Goal: Find specific page/section: Find specific page/section

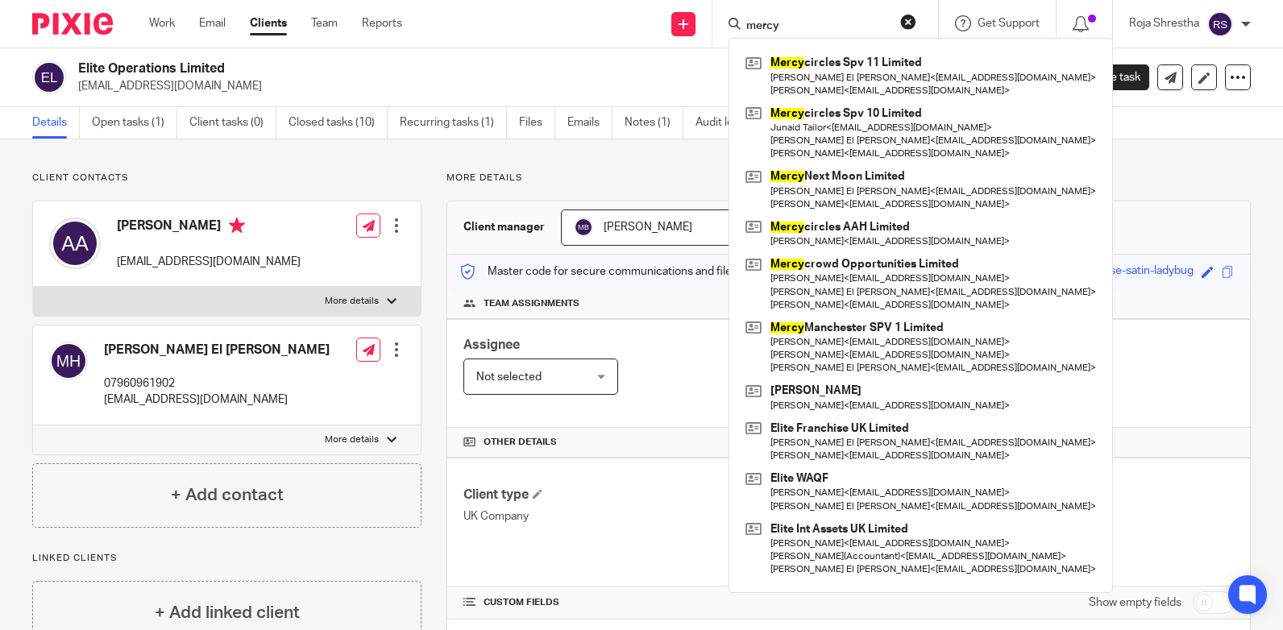
drag, startPoint x: 799, startPoint y: 25, endPoint x: 725, endPoint y: 30, distance: 74.3
click at [725, 30] on div "mercy Mercy circles Spv 11 Limited Mohamed El Hassani < melhassani@crowdtolive.…" at bounding box center [825, 24] width 226 height 48
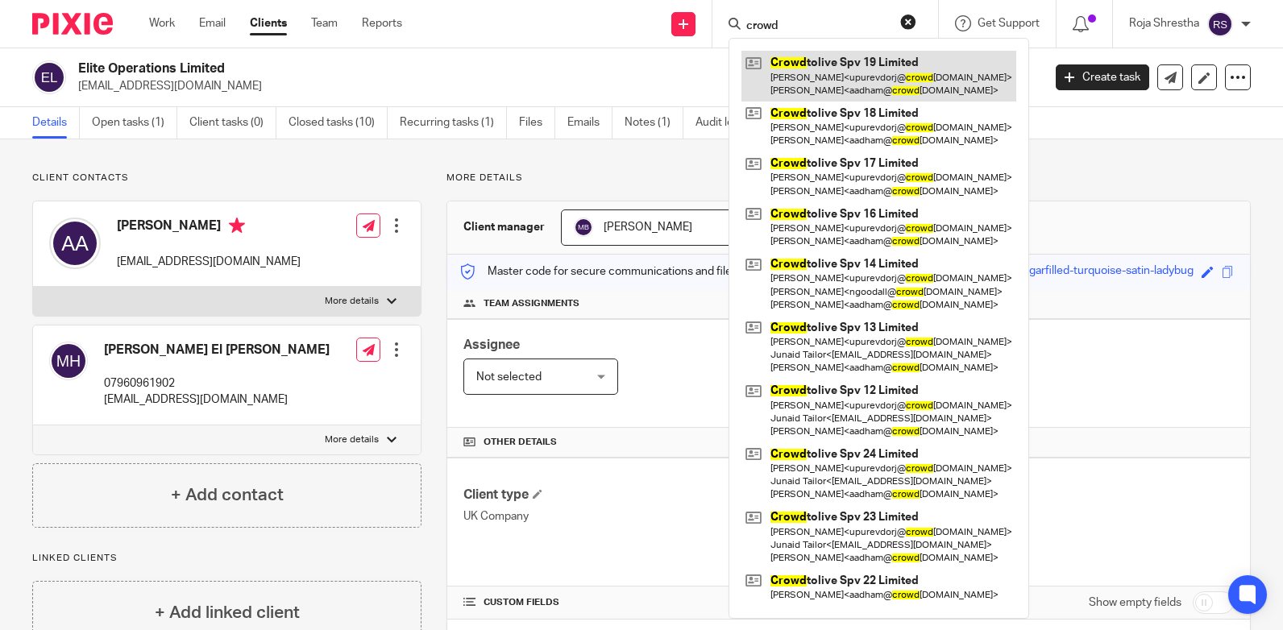
type input "crowd"
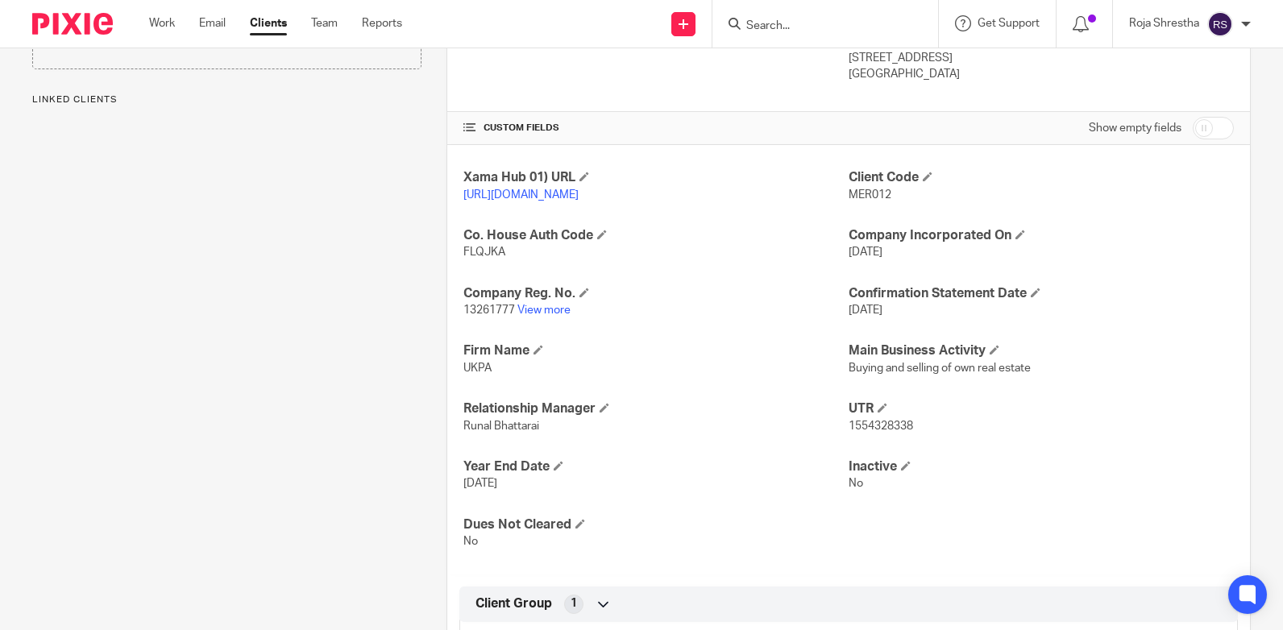
scroll to position [484, 0]
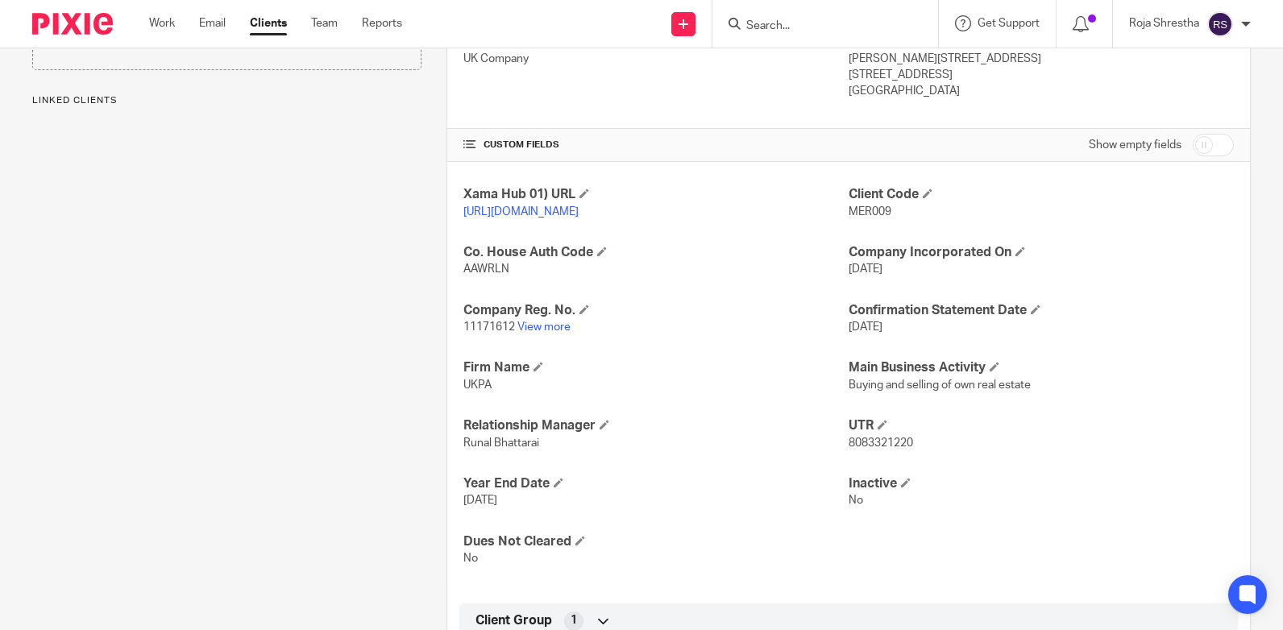
scroll to position [484, 0]
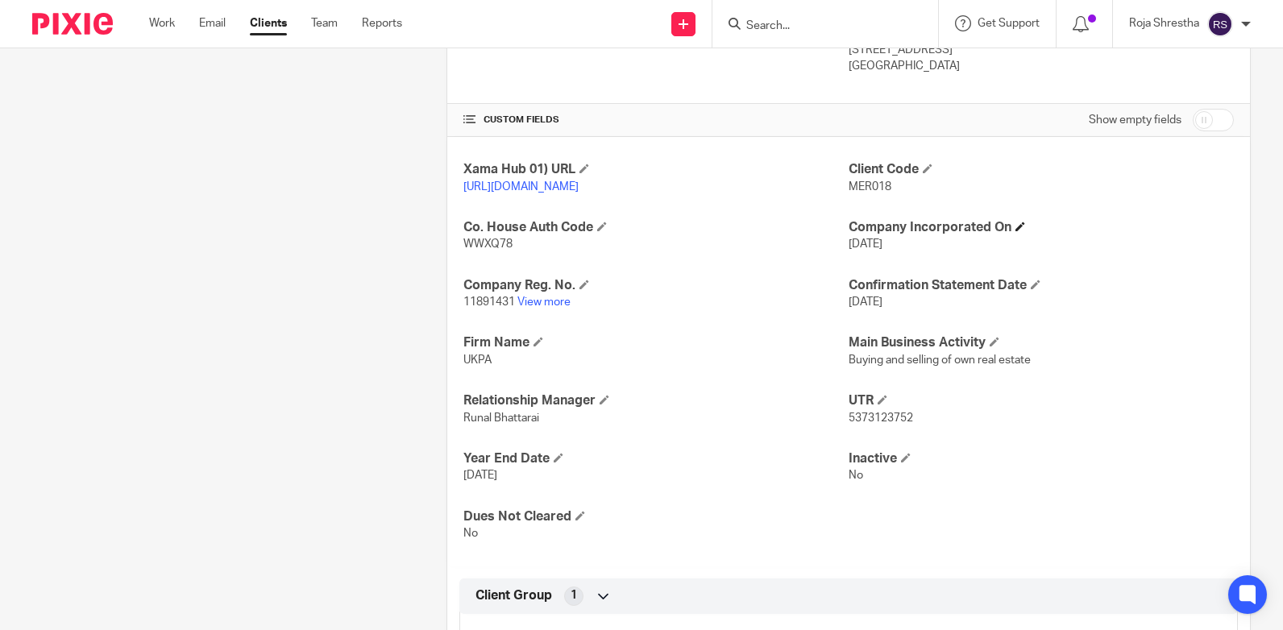
scroll to position [484, 0]
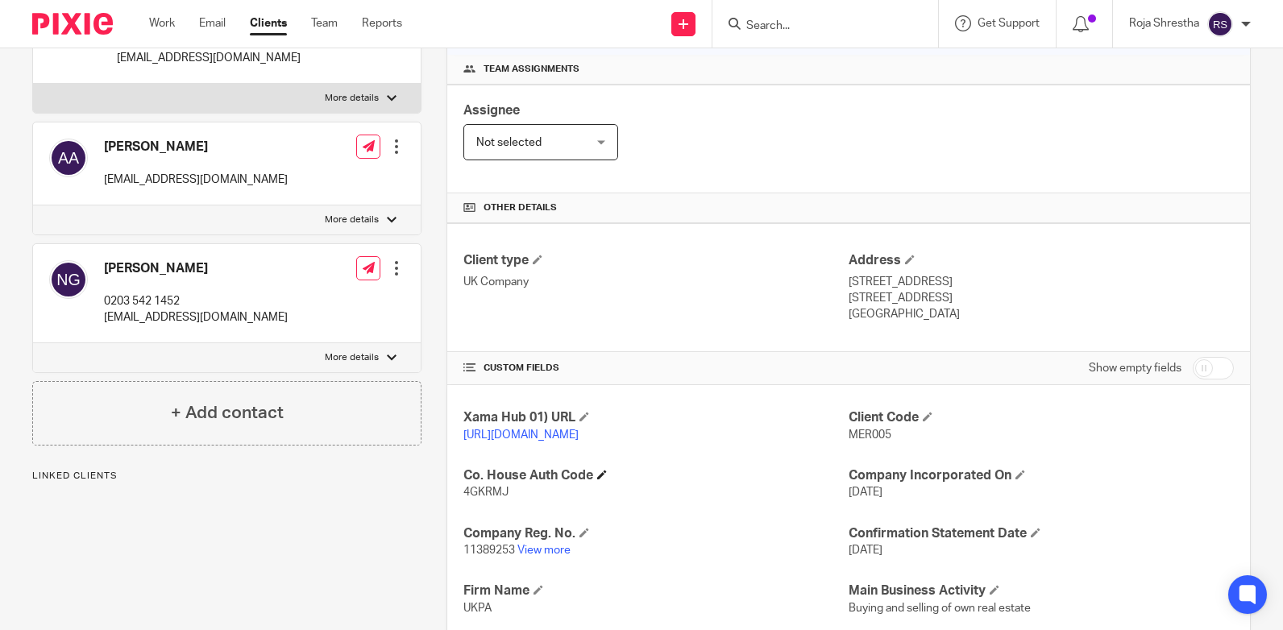
scroll to position [484, 0]
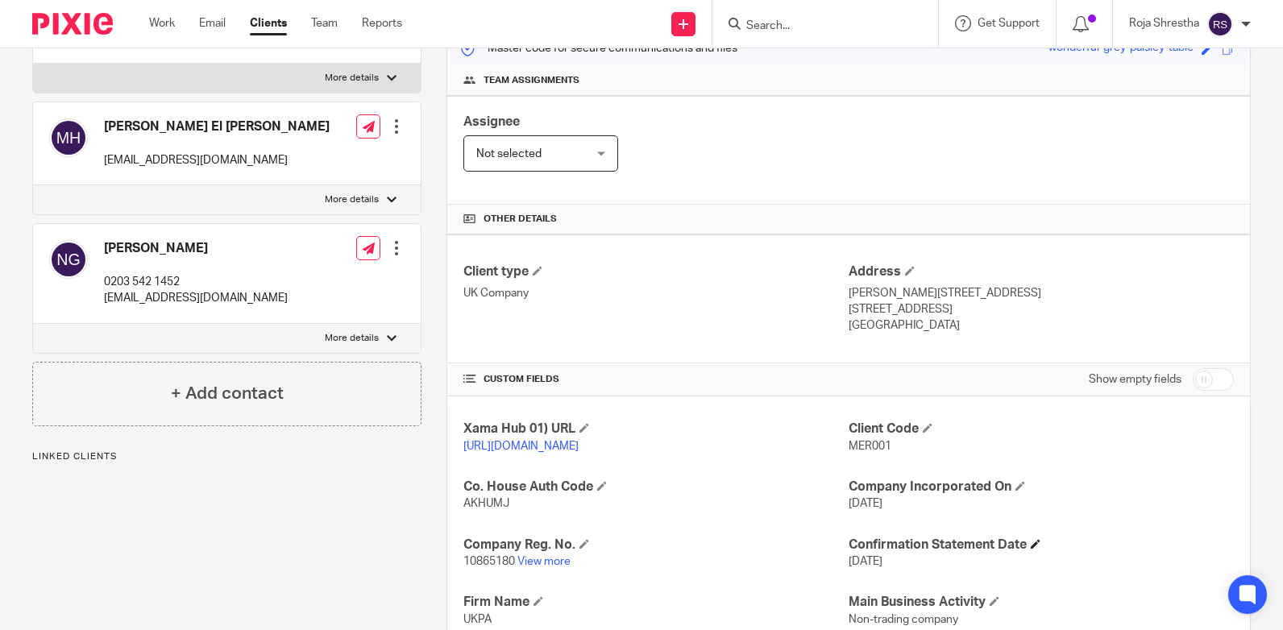
scroll to position [484, 0]
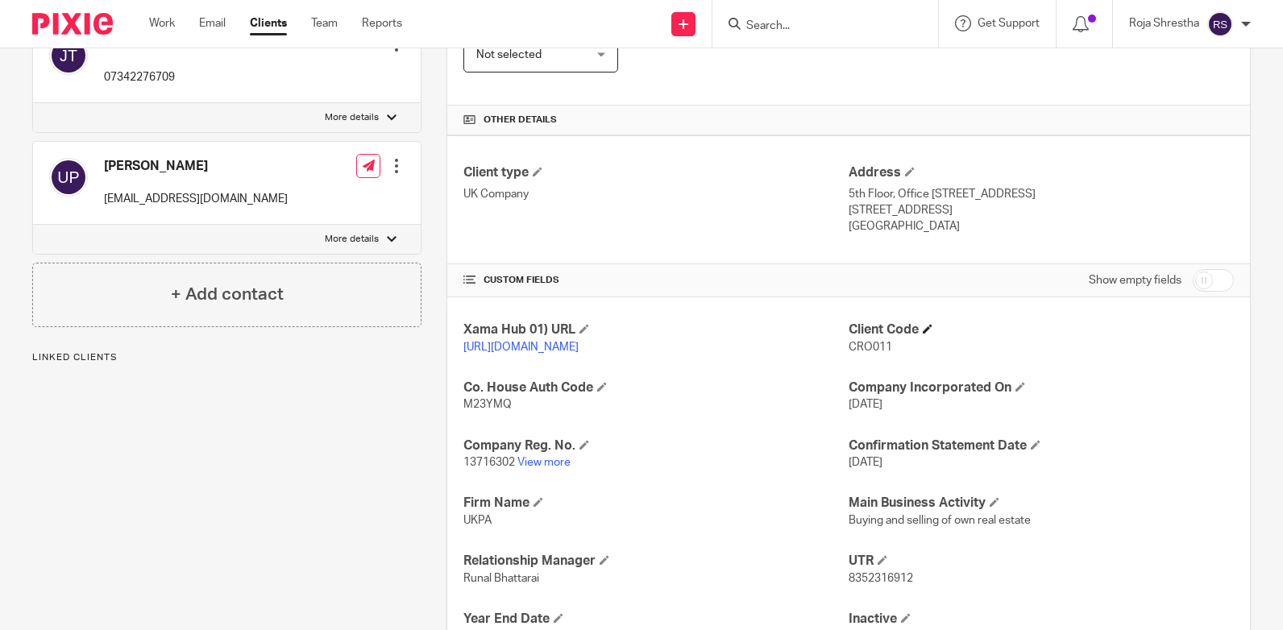
scroll to position [468, 0]
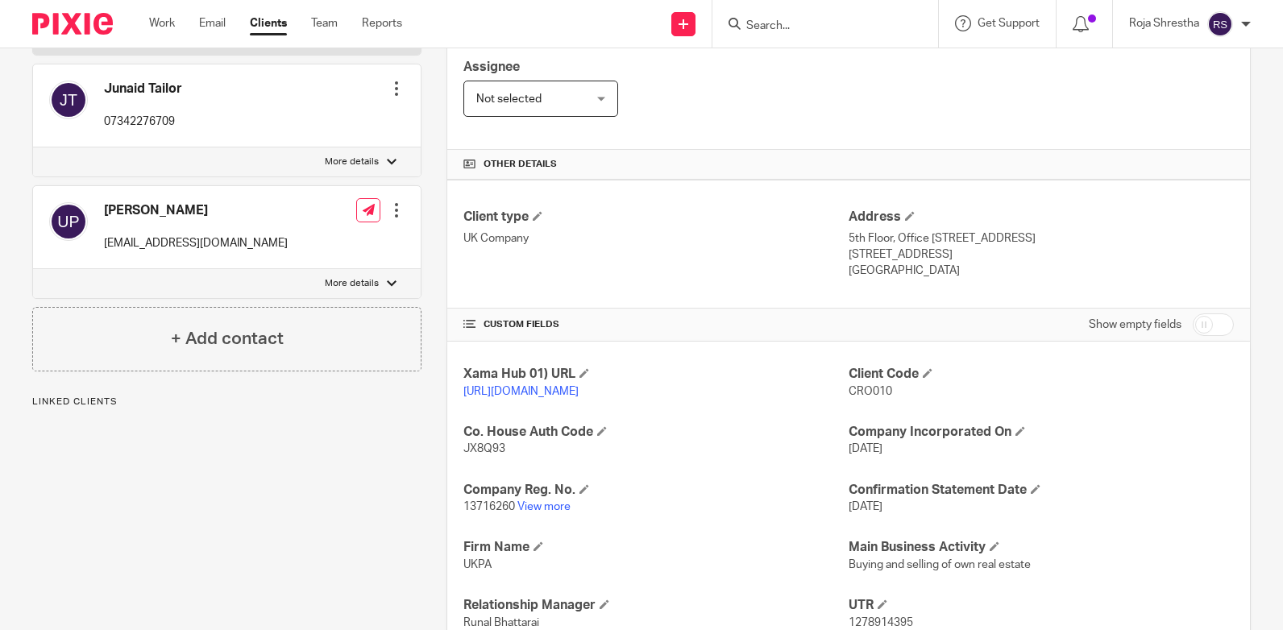
scroll to position [403, 0]
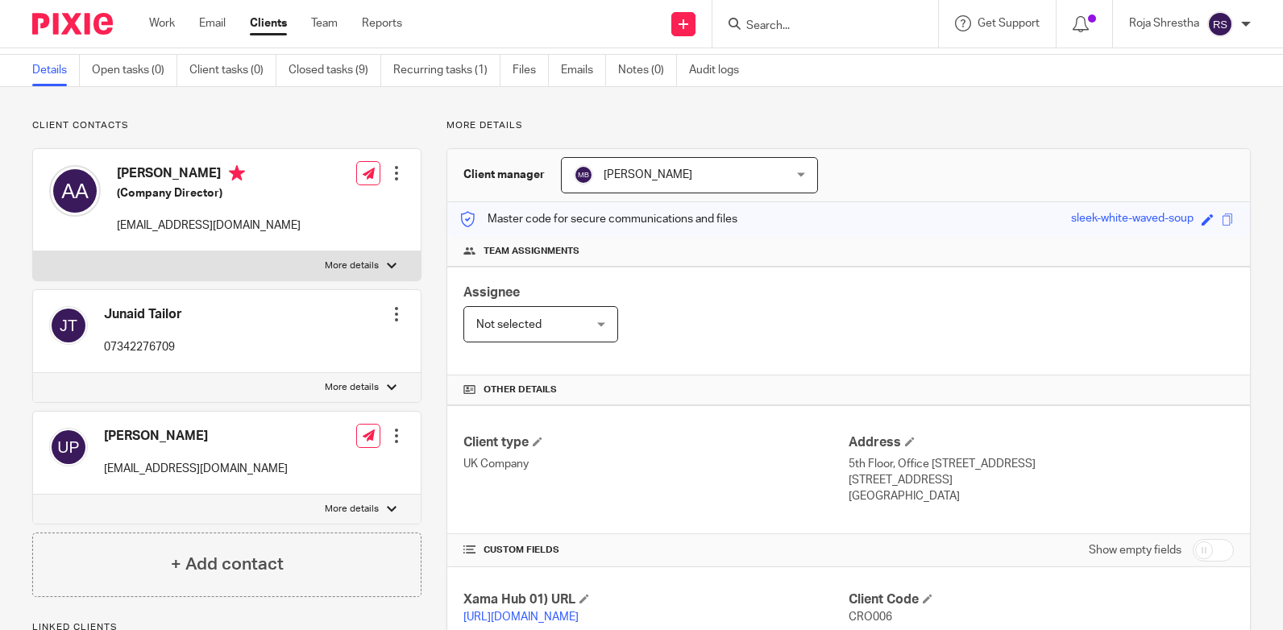
scroll to position [468, 0]
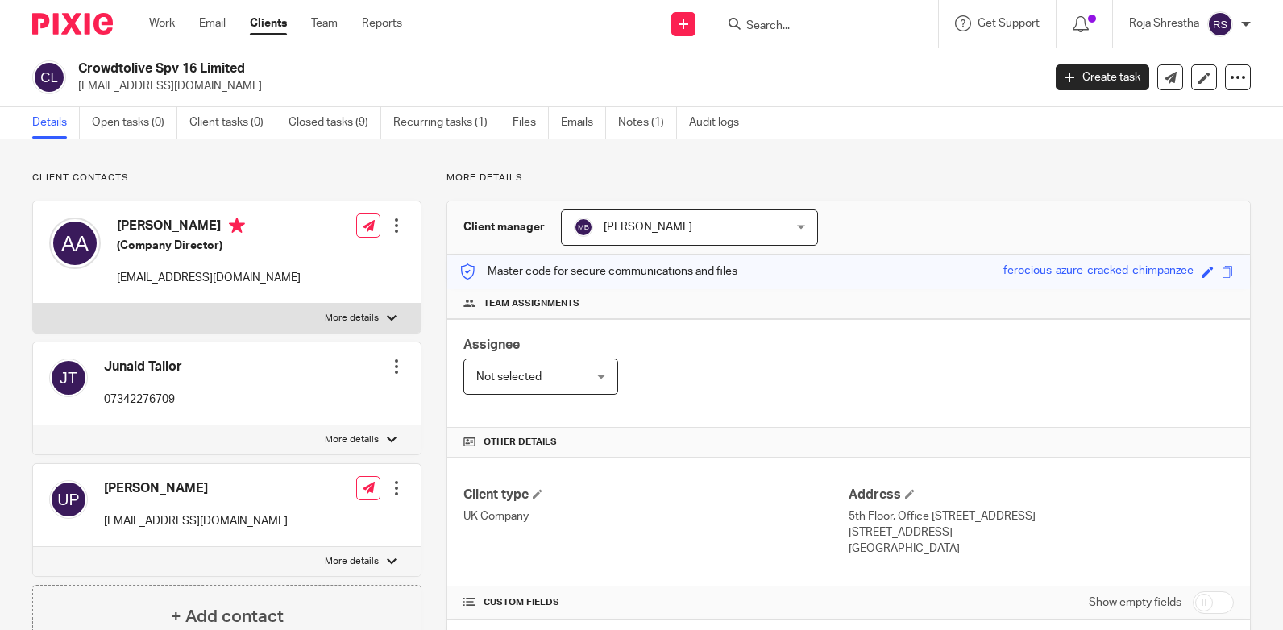
scroll to position [403, 0]
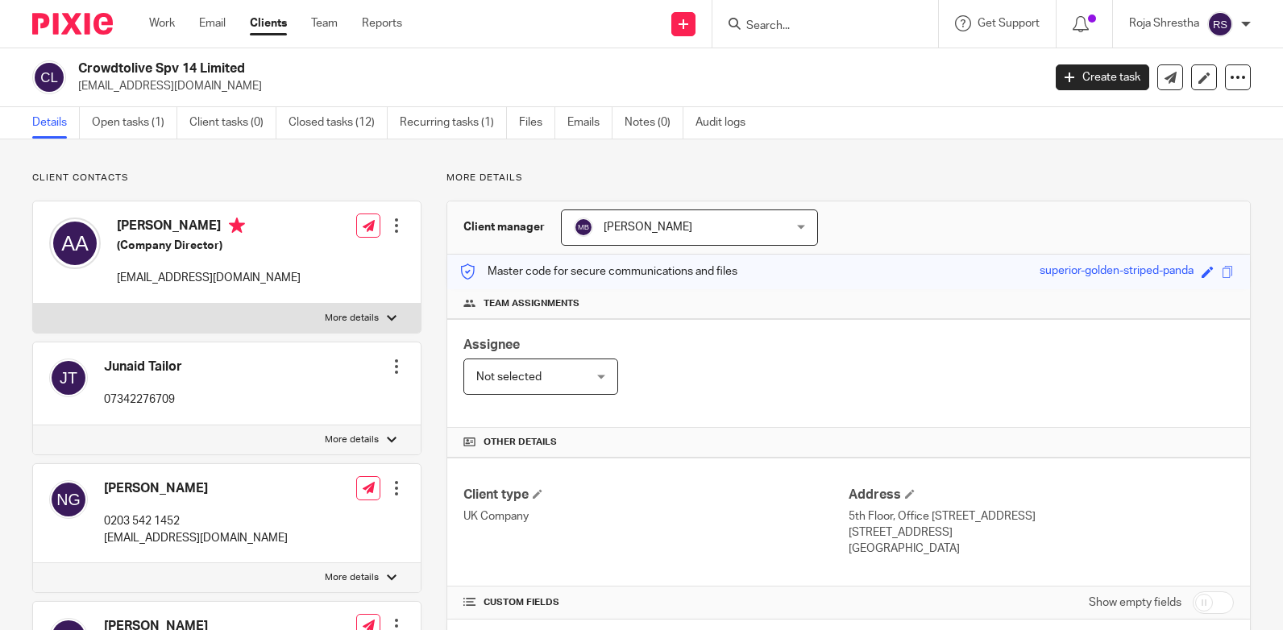
scroll to position [468, 0]
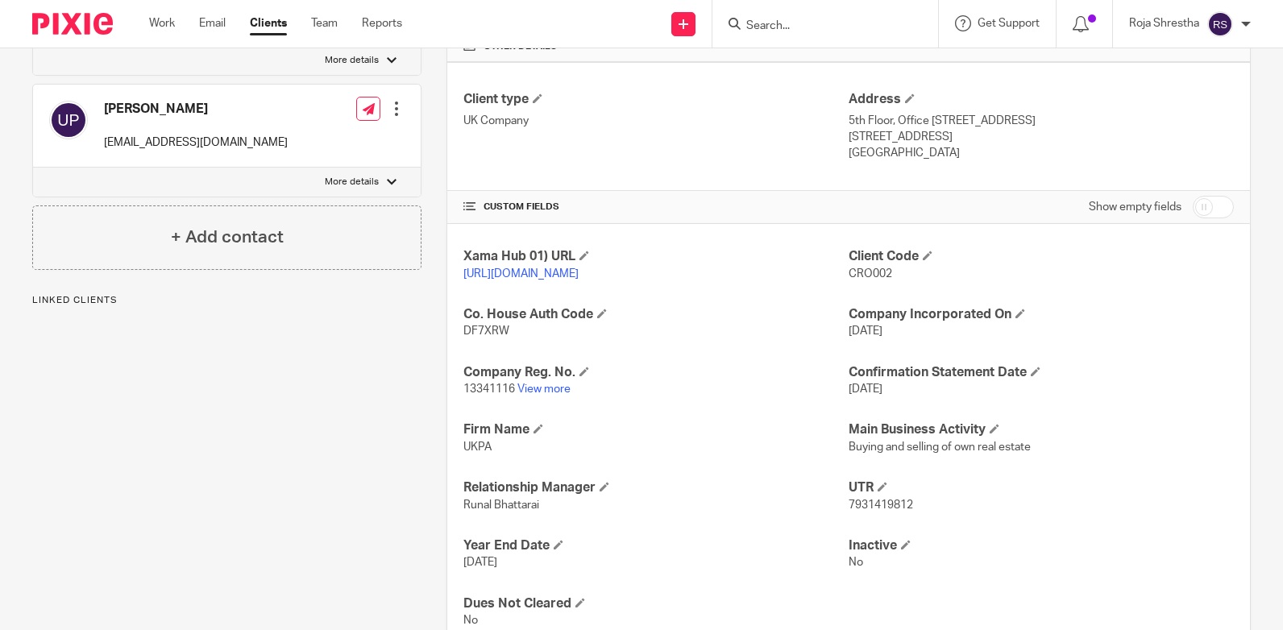
scroll to position [468, 0]
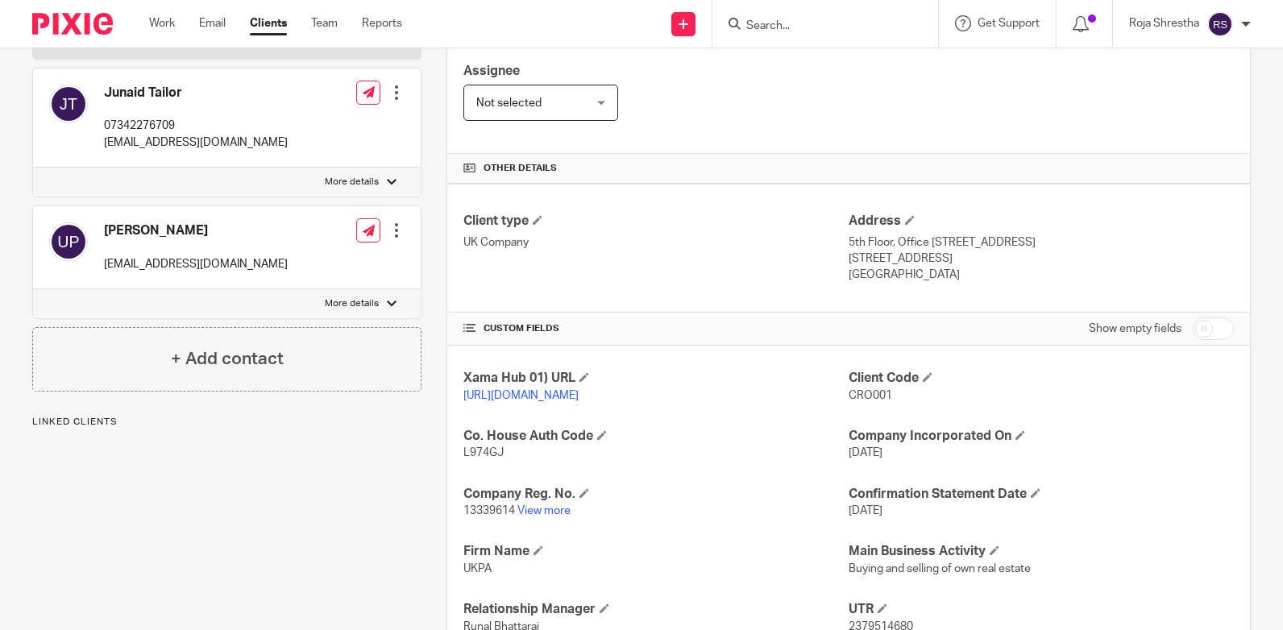
scroll to position [468, 0]
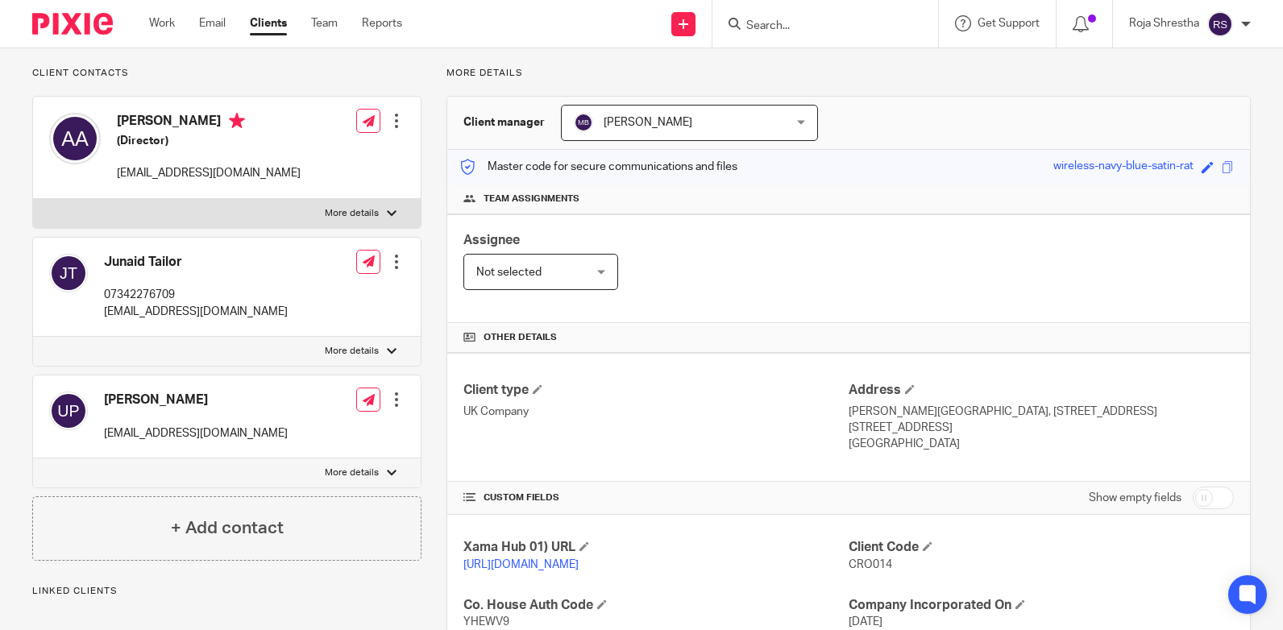
scroll to position [410, 0]
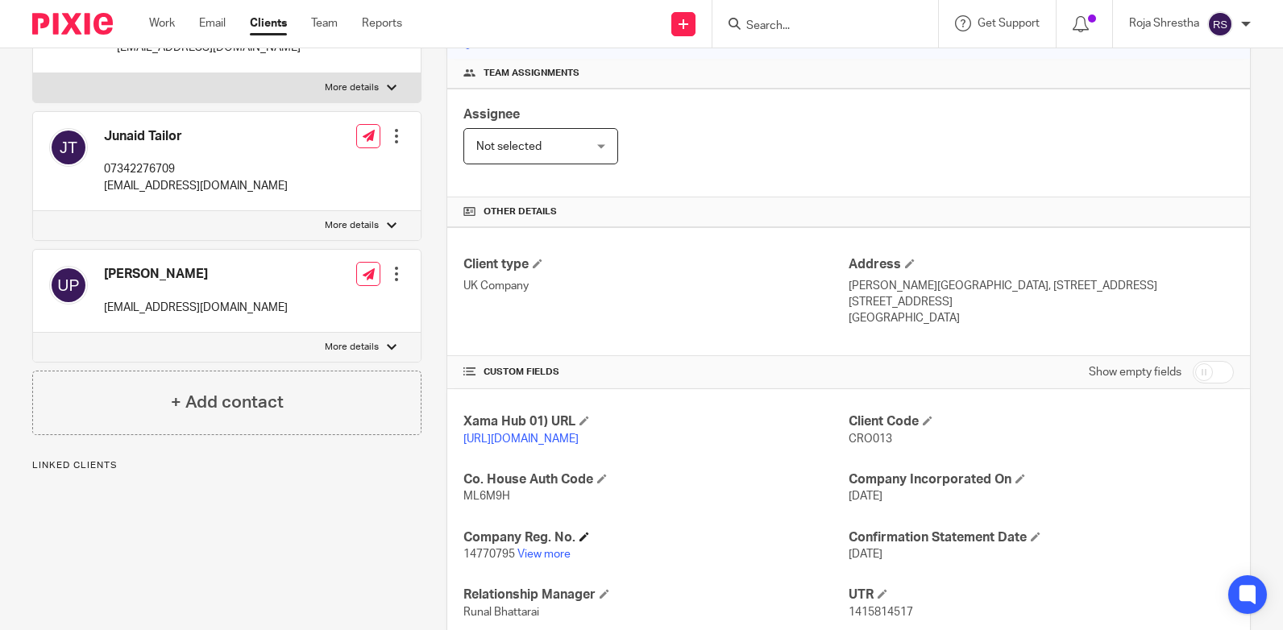
scroll to position [410, 0]
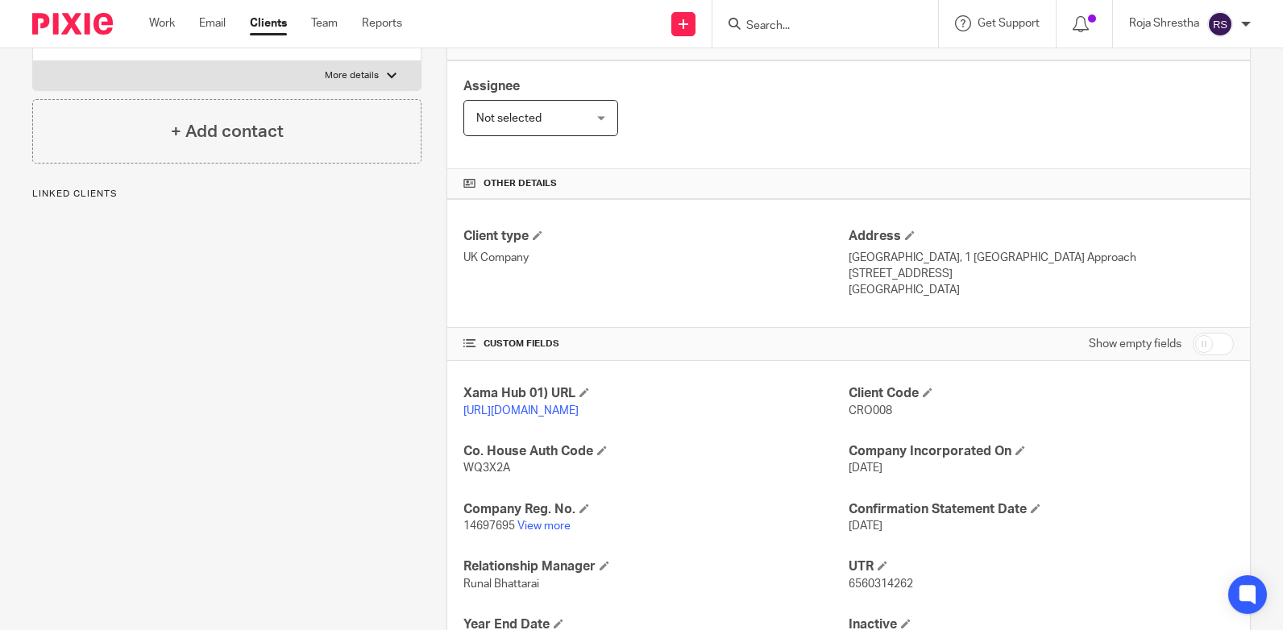
scroll to position [410, 0]
